Goal: Task Accomplishment & Management: Complete application form

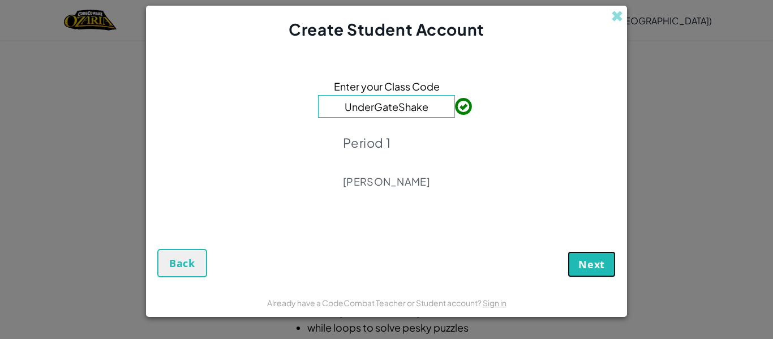
click at [599, 276] on button "Next" at bounding box center [591, 264] width 48 height 26
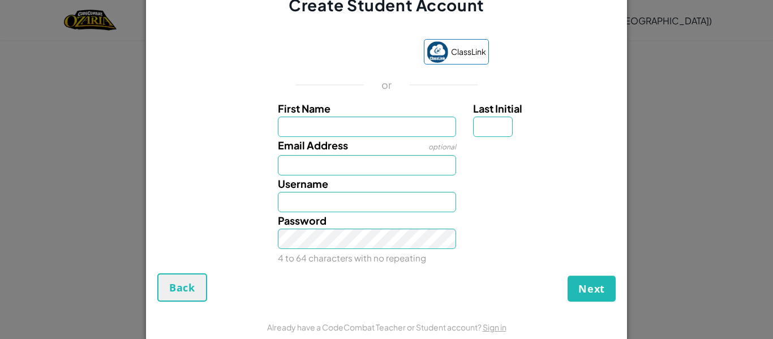
click at [422, 306] on form "ClassLink or First Name Last Initial Email Address optional Username Password 4…" at bounding box center [386, 164] width 481 height 296
click at [591, 294] on span "Next" at bounding box center [591, 289] width 27 height 14
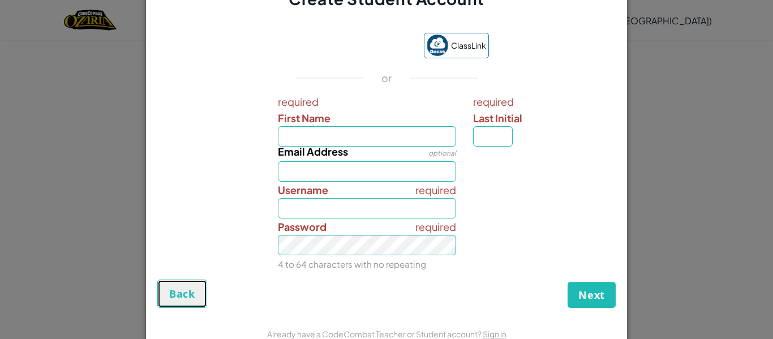
click at [167, 296] on button "Back" at bounding box center [182, 293] width 50 height 28
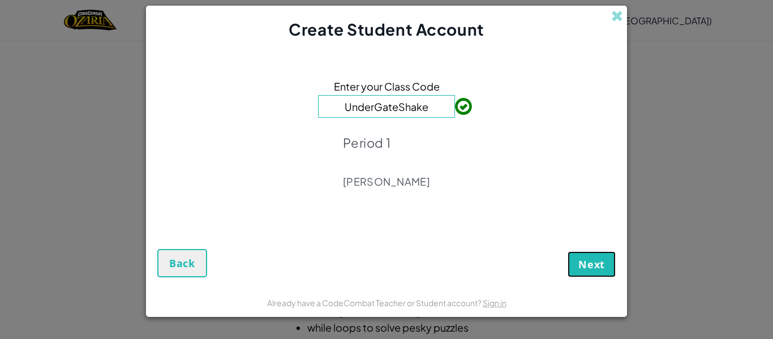
click at [590, 263] on span "Next" at bounding box center [591, 264] width 27 height 14
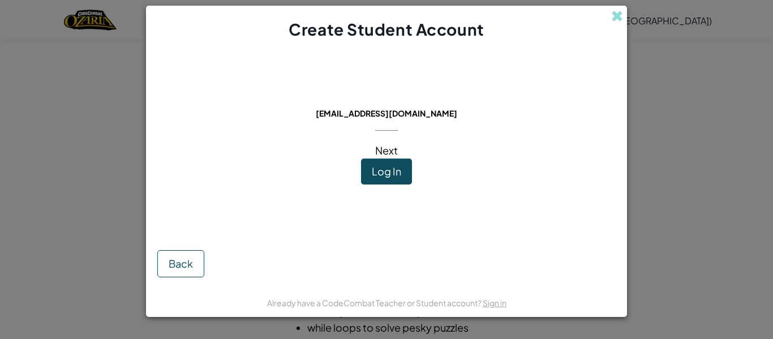
click at [390, 173] on span "Log In" at bounding box center [386, 171] width 29 height 13
